Goal: Task Accomplishment & Management: Manage account settings

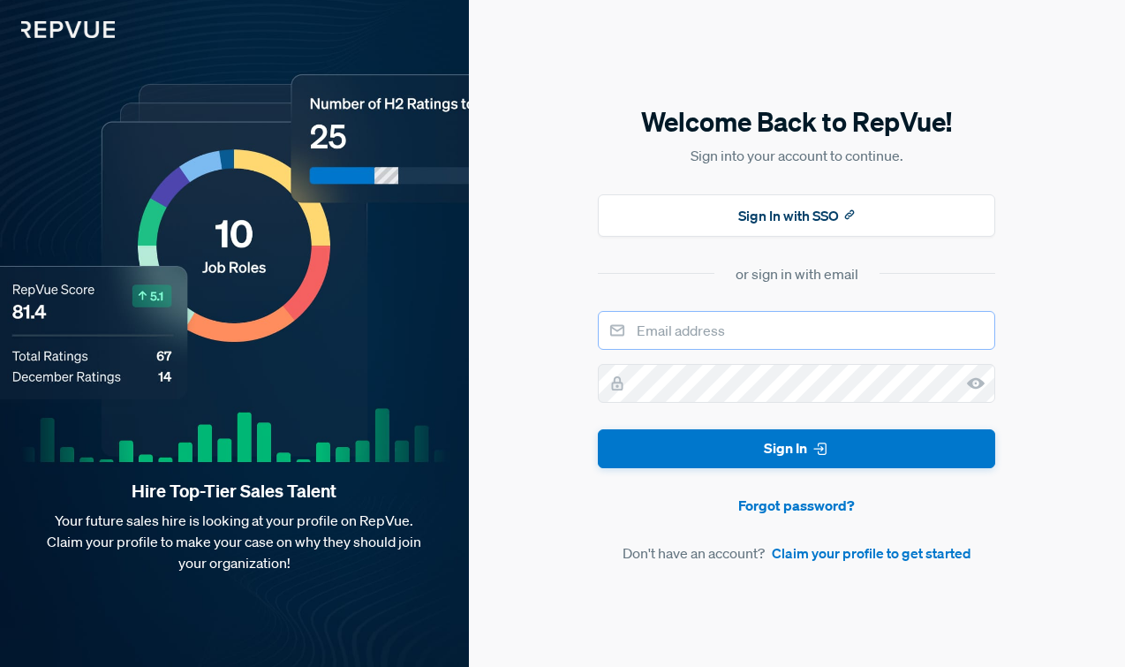
click at [711, 324] on input "email" at bounding box center [797, 330] width 398 height 39
type input "[EMAIL_ADDRESS][DOMAIN_NAME]"
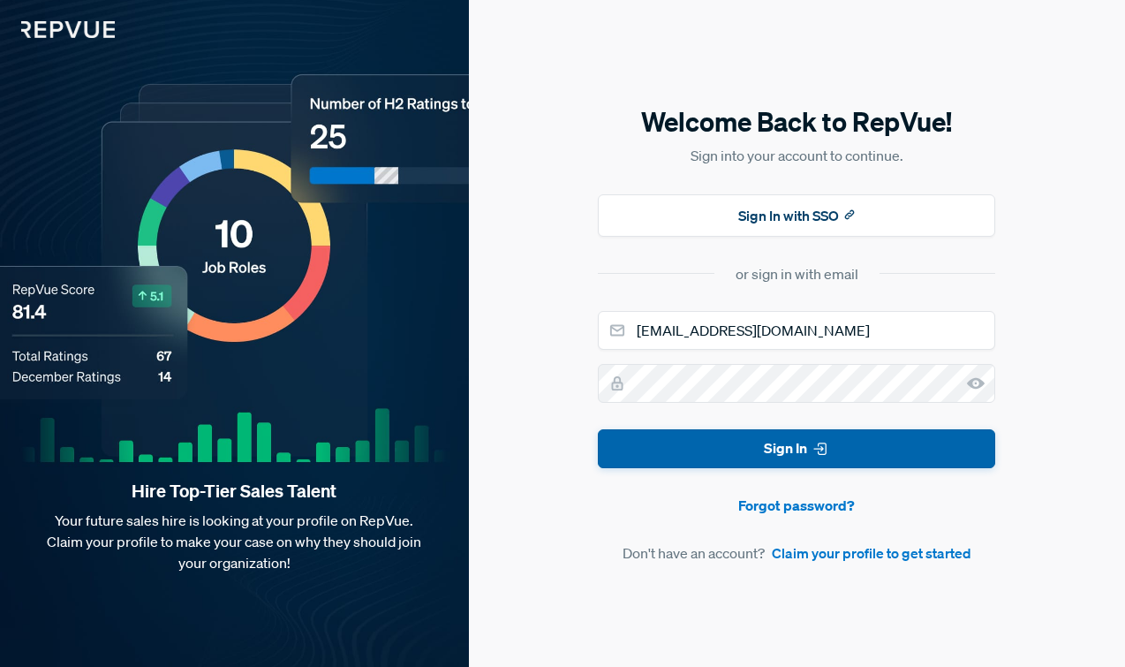
click at [808, 456] on button "Sign In" at bounding box center [797, 449] width 398 height 40
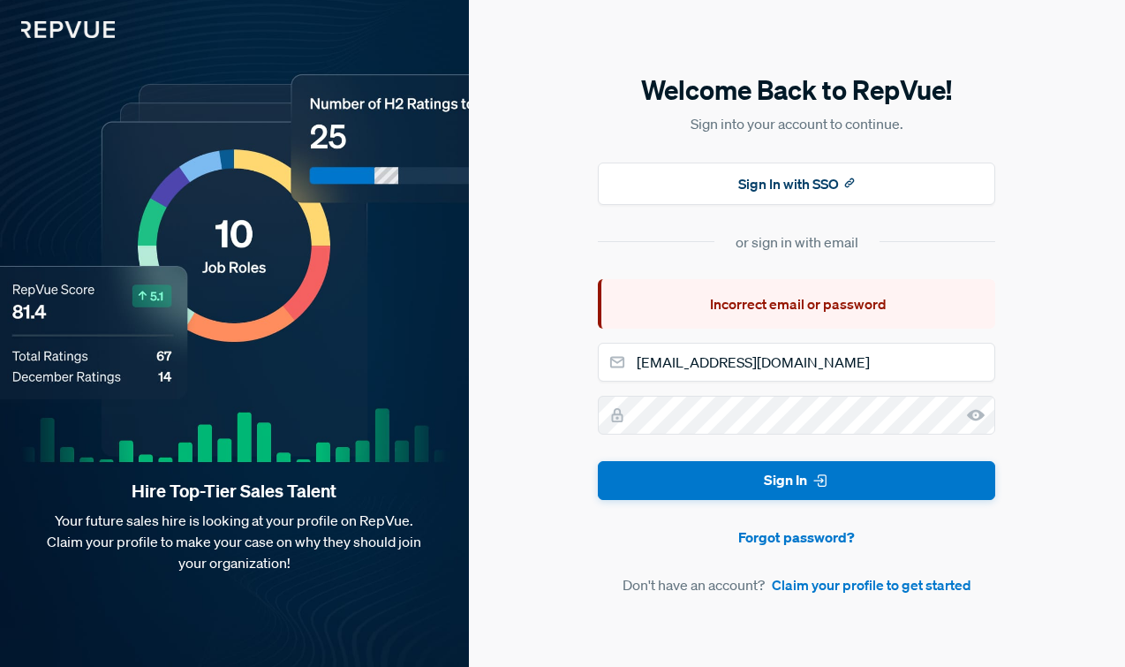
click at [980, 413] on use at bounding box center [976, 414] width 18 height 11
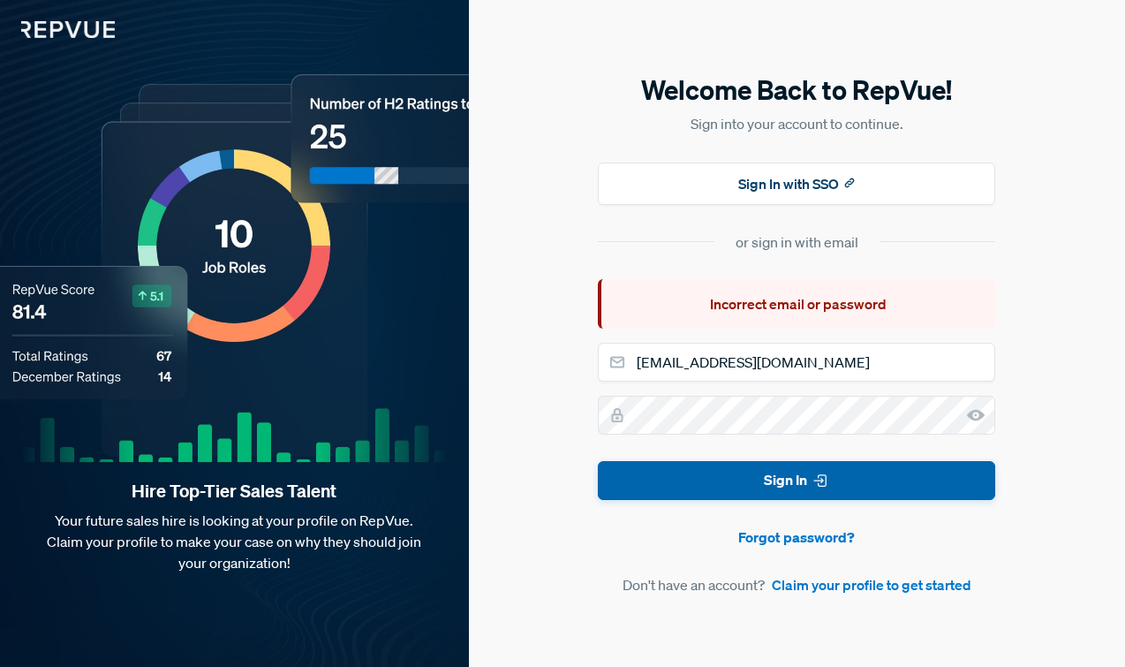
click at [790, 485] on button "Sign In" at bounding box center [797, 481] width 398 height 40
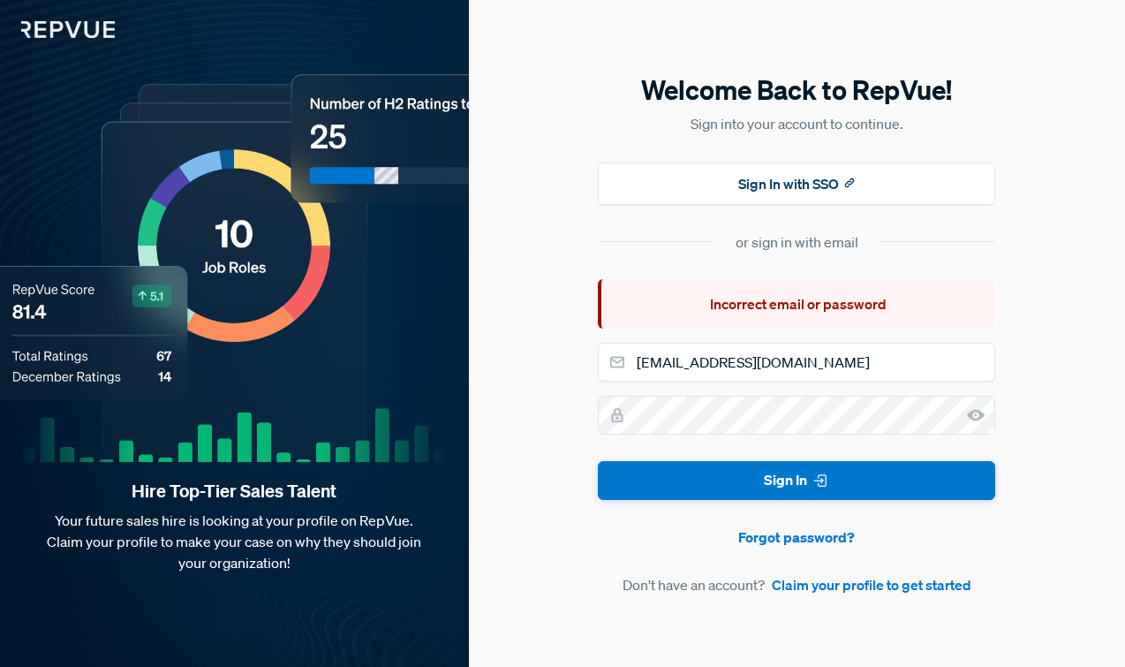
click at [530, 424] on div "Welcome Back to RepVue! Sign into your account to continue. Sign In with SSO or…" at bounding box center [797, 333] width 656 height 667
click at [458, 426] on div "Hire Top-Tier Sales Talent Your future sales hire is looking at your profile on…" at bounding box center [562, 333] width 1125 height 667
click at [546, 428] on div "Welcome Back to RepVue! Sign into your account to continue. Sign In with SSO or…" at bounding box center [797, 333] width 656 height 667
click at [598, 461] on button "Sign In" at bounding box center [797, 481] width 398 height 40
click at [795, 388] on form "ecrawford355@gmail.com Sign In Forgot password? Don't have an account? Claim yo…" at bounding box center [797, 470] width 398 height 254
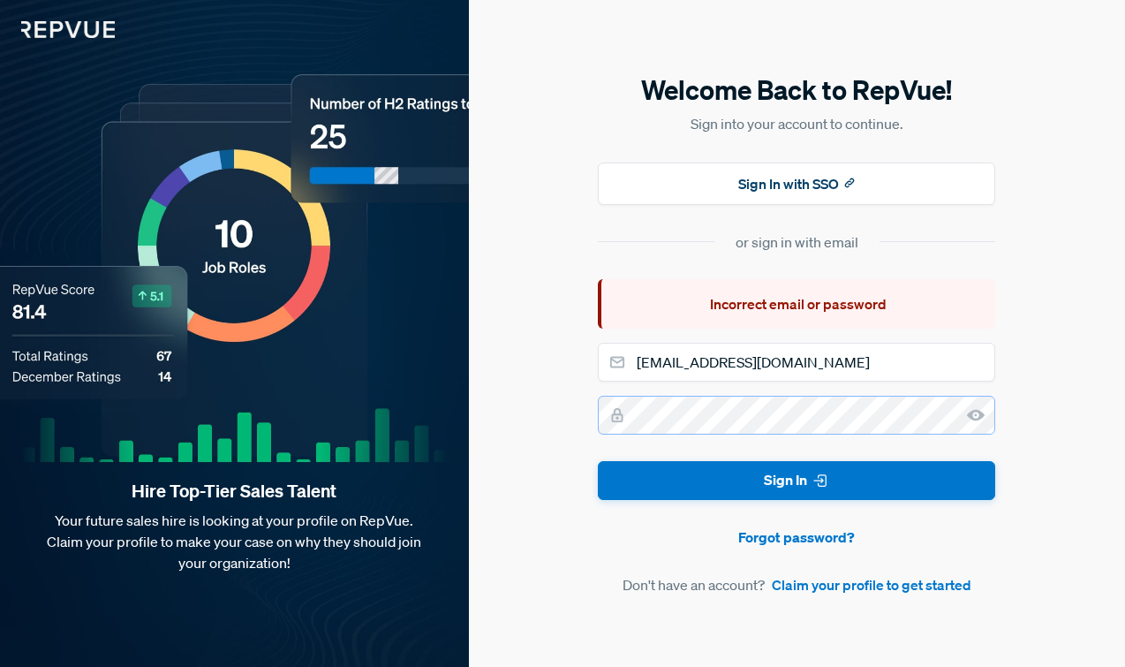
click at [577, 389] on div "Welcome Back to RepVue! Sign into your account to continue. Sign In with SSO or…" at bounding box center [797, 333] width 656 height 667
click at [598, 461] on button "Sign In" at bounding box center [797, 481] width 398 height 40
click at [532, 366] on div "Welcome Back to RepVue! Sign into your account to continue. Sign In with SSO or…" at bounding box center [797, 333] width 656 height 667
click at [832, 362] on input "[EMAIL_ADDRESS][DOMAIN_NAME]" at bounding box center [797, 362] width 398 height 39
click at [1049, 370] on div "Welcome Back to RepVue! Sign into your account to continue. Sign In with SSO or…" at bounding box center [797, 333] width 656 height 667
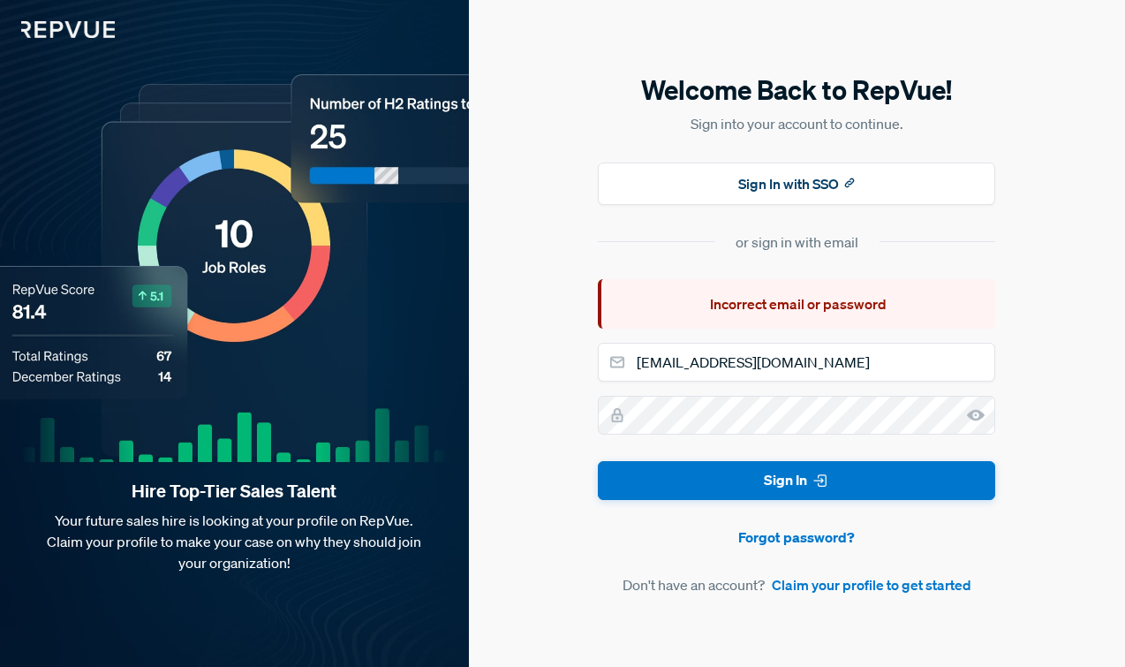
click at [1035, 373] on div "Welcome Back to RepVue! Sign into your account to continue. Sign In with SSO or…" at bounding box center [797, 333] width 656 height 667
click at [598, 461] on button "Sign In" at bounding box center [797, 481] width 398 height 40
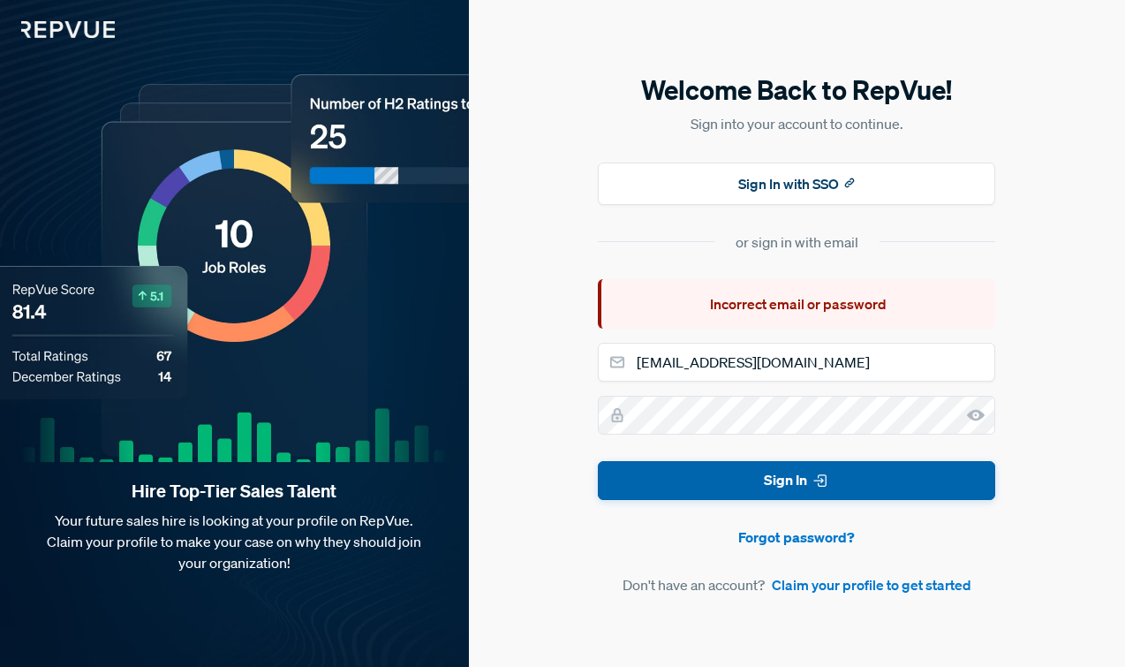
click at [779, 487] on button "Sign In" at bounding box center [797, 481] width 398 height 40
click at [655, 478] on button "Sign In" at bounding box center [797, 481] width 398 height 40
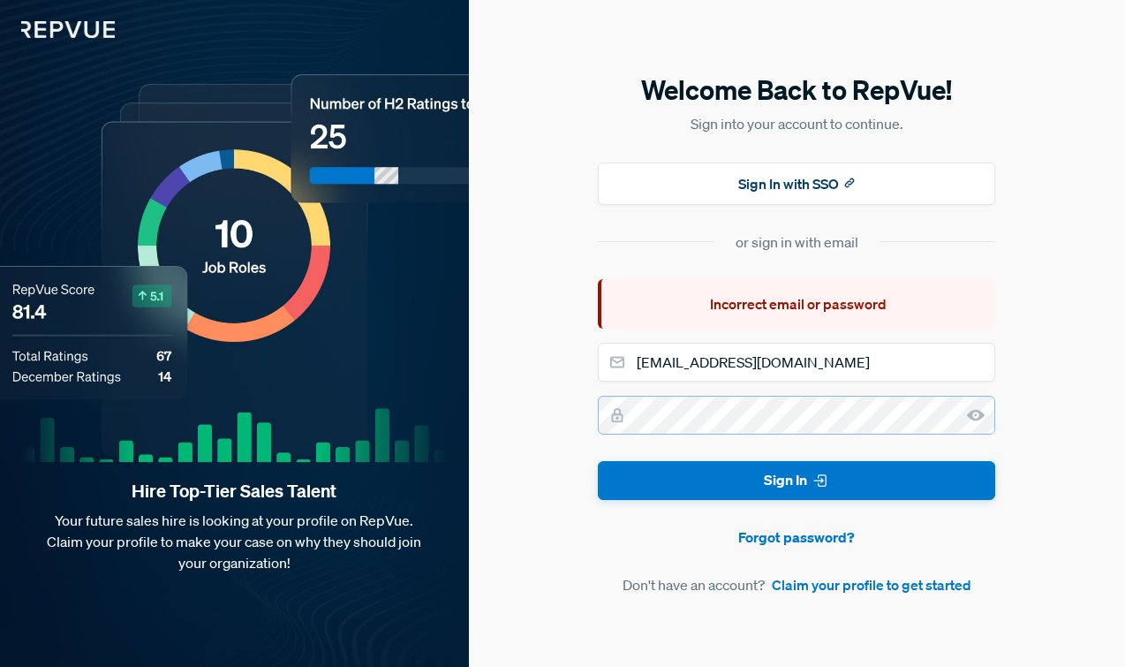
click at [598, 461] on button "Sign In" at bounding box center [797, 481] width 398 height 40
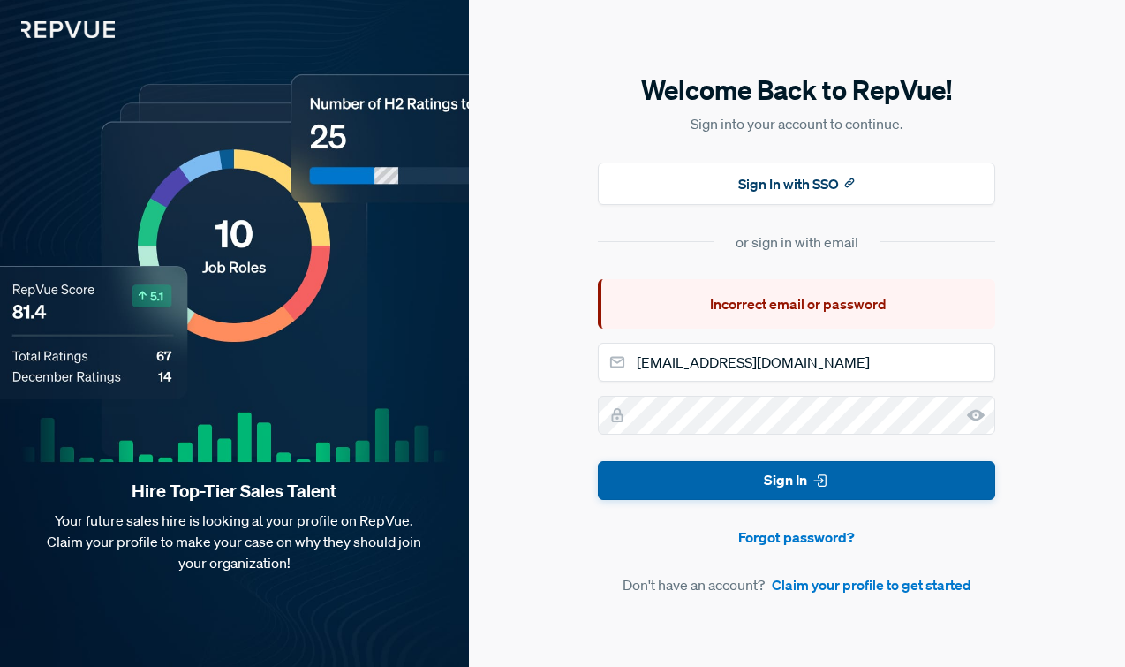
click at [666, 477] on button "Sign In" at bounding box center [797, 481] width 398 height 40
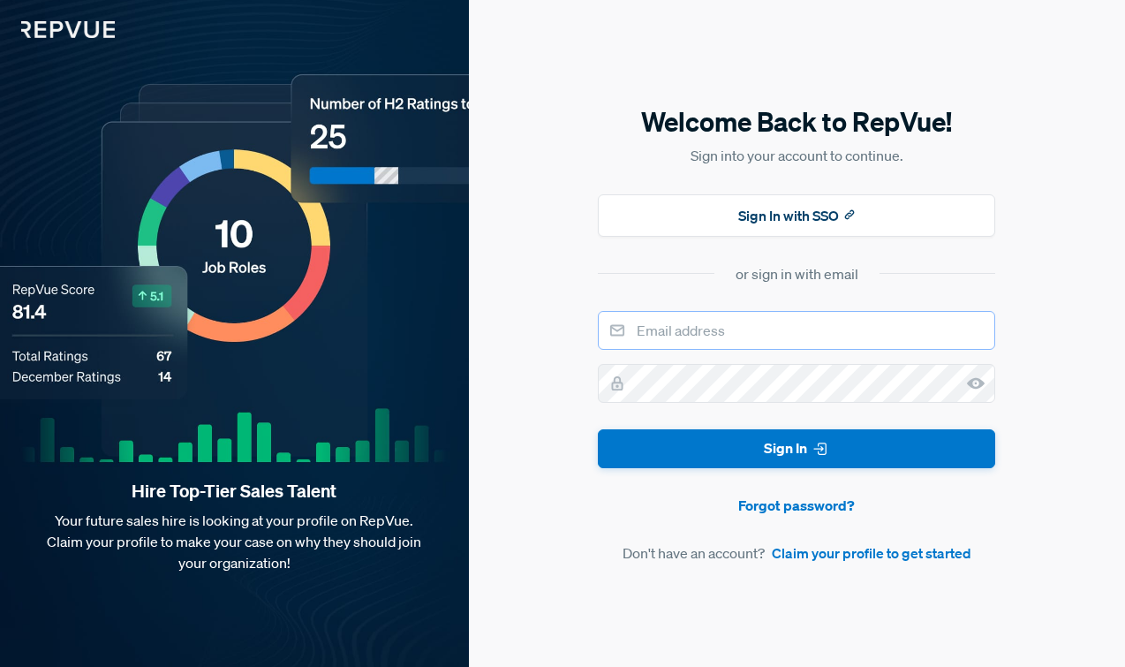
click at [688, 333] on input "email" at bounding box center [797, 330] width 398 height 39
type input "[EMAIL_ADDRESS][DOMAIN_NAME]"
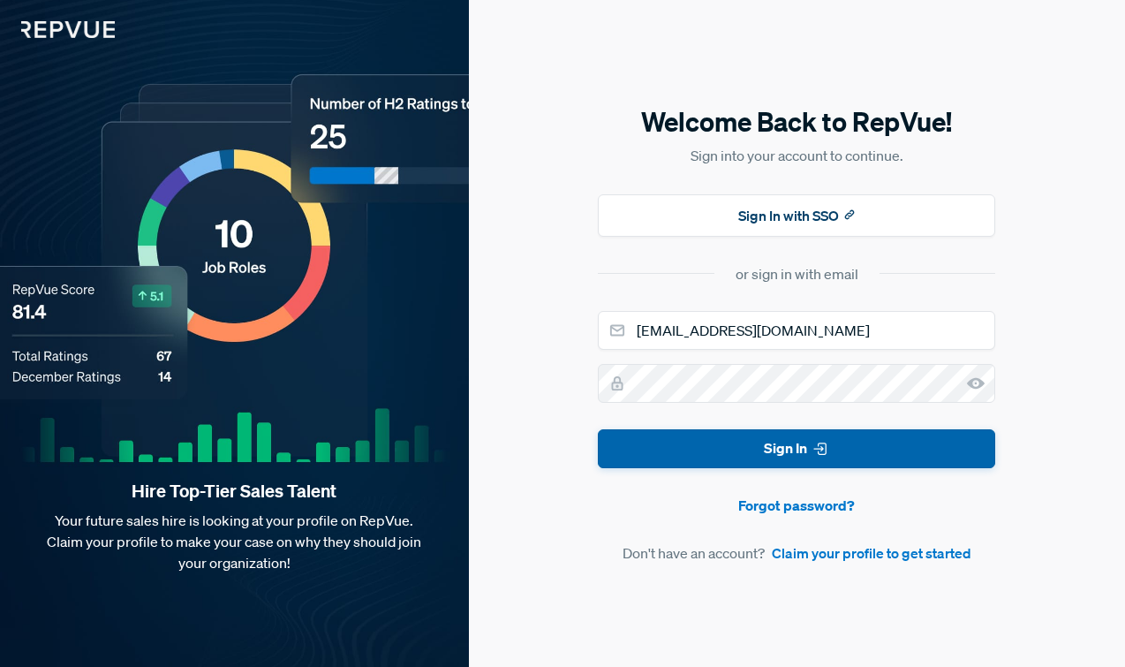
click at [767, 458] on button "Sign In" at bounding box center [797, 449] width 398 height 40
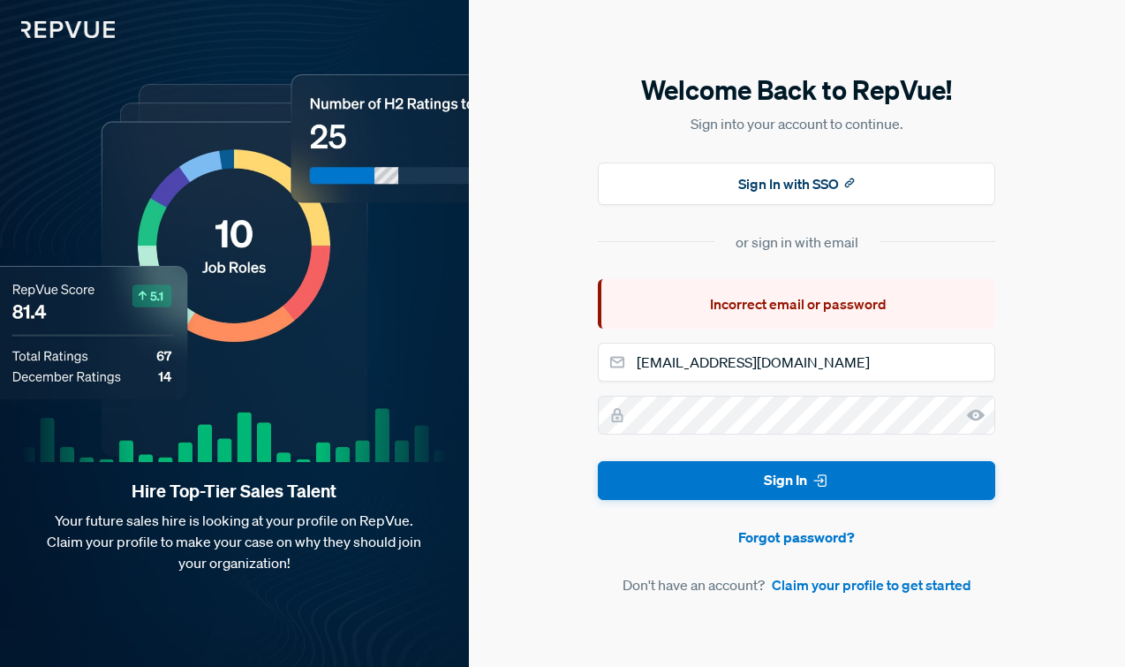
click at [971, 419] on icon at bounding box center [976, 415] width 18 height 18
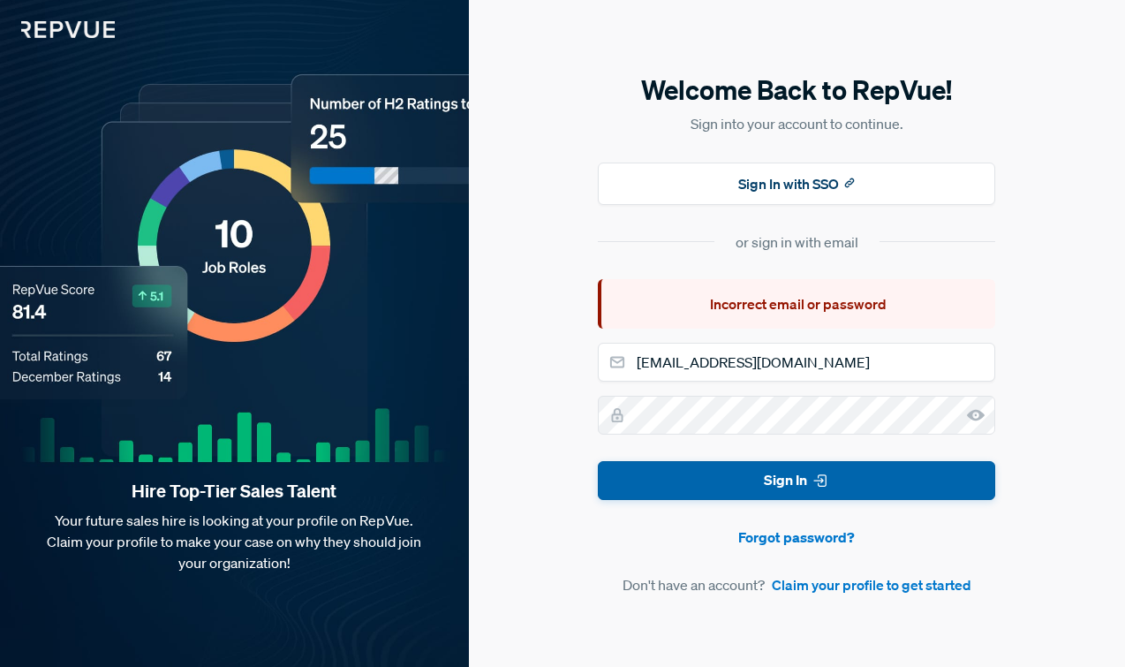
click at [787, 477] on button "Sign In" at bounding box center [797, 481] width 398 height 40
